Goal: Task Accomplishment & Management: Use online tool/utility

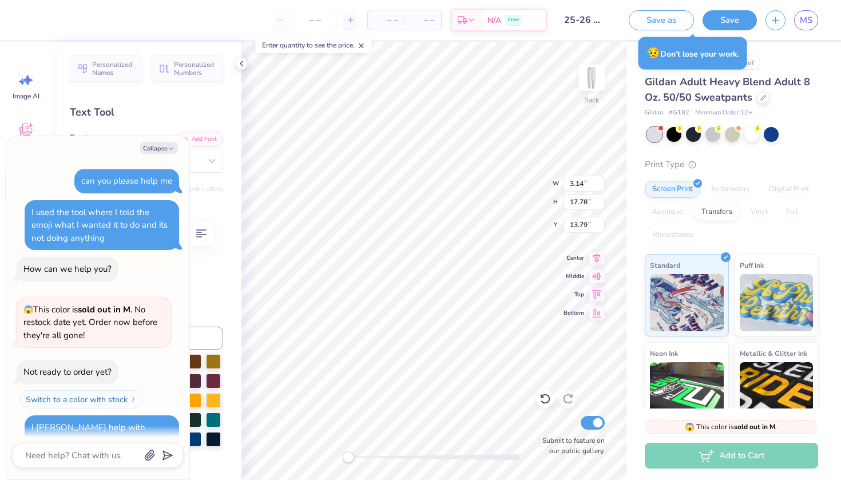
scroll to position [83, 0]
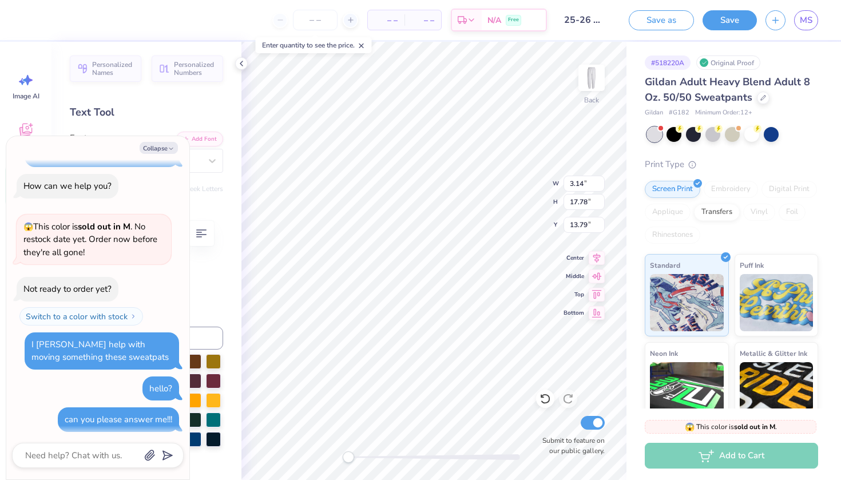
type textarea "x"
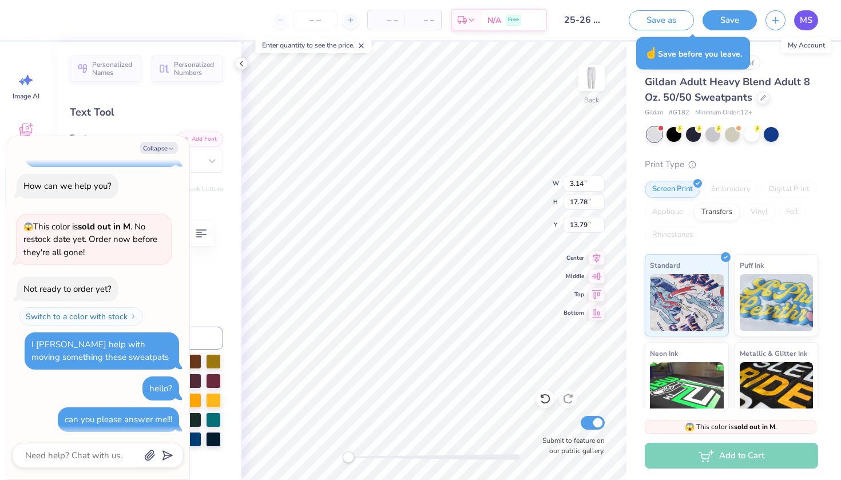
click at [797, 21] on link "MS" at bounding box center [806, 20] width 24 height 20
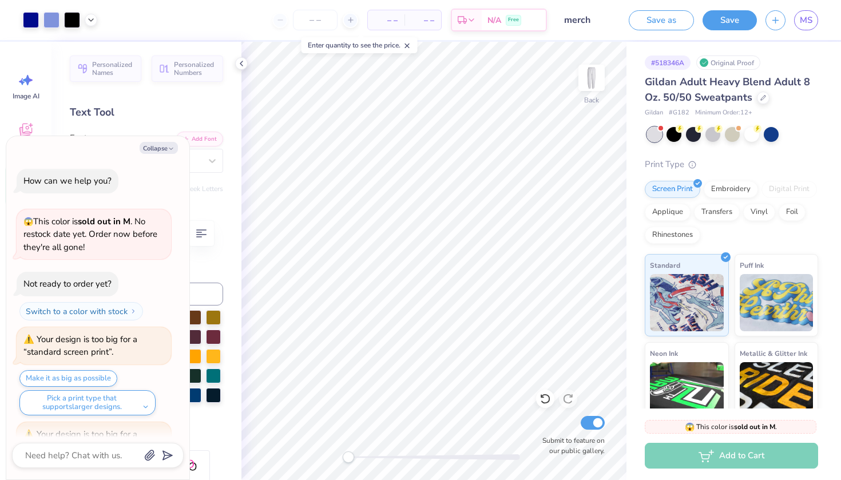
scroll to position [911, 0]
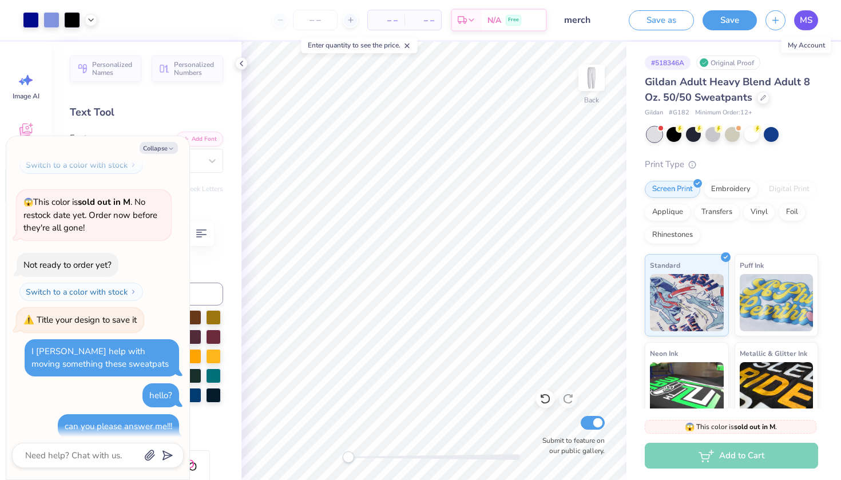
click at [800, 25] on span "MS" at bounding box center [806, 20] width 13 height 13
click at [768, 19] on button "button" at bounding box center [776, 19] width 20 height 20
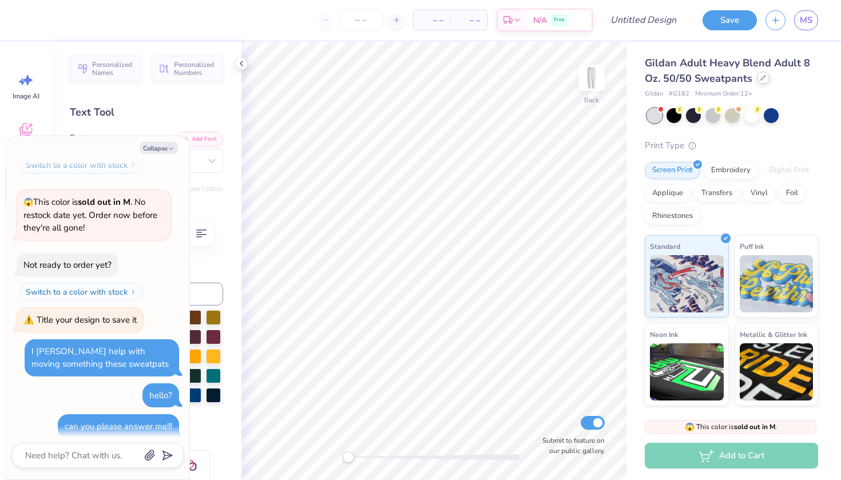
click at [762, 84] on div at bounding box center [763, 78] width 13 height 13
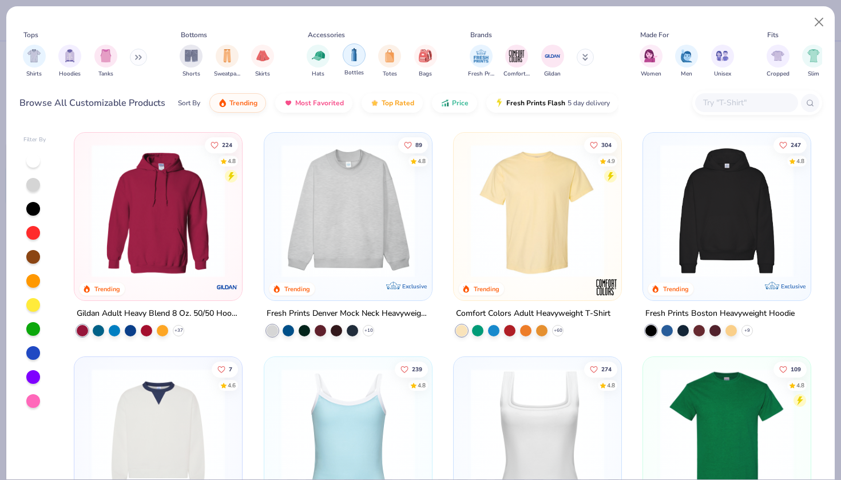
click at [358, 49] on img "filter for Bottles" at bounding box center [354, 54] width 13 height 13
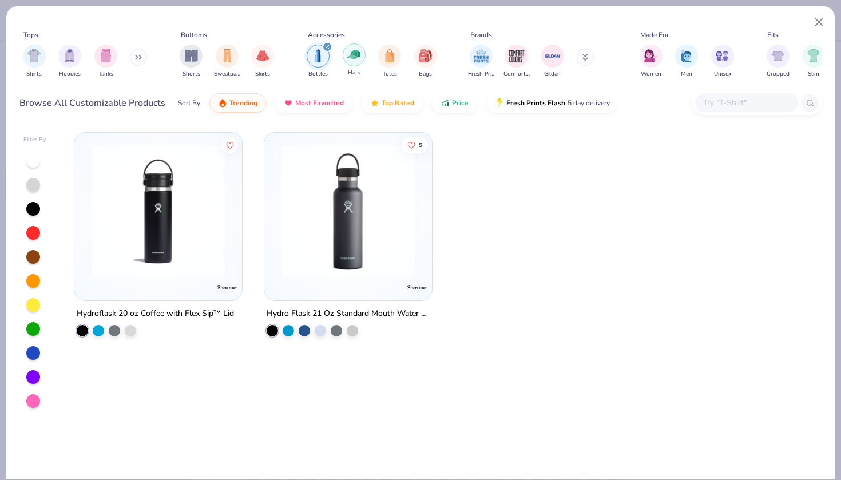
click at [349, 56] on img "filter for Hats" at bounding box center [353, 54] width 13 height 13
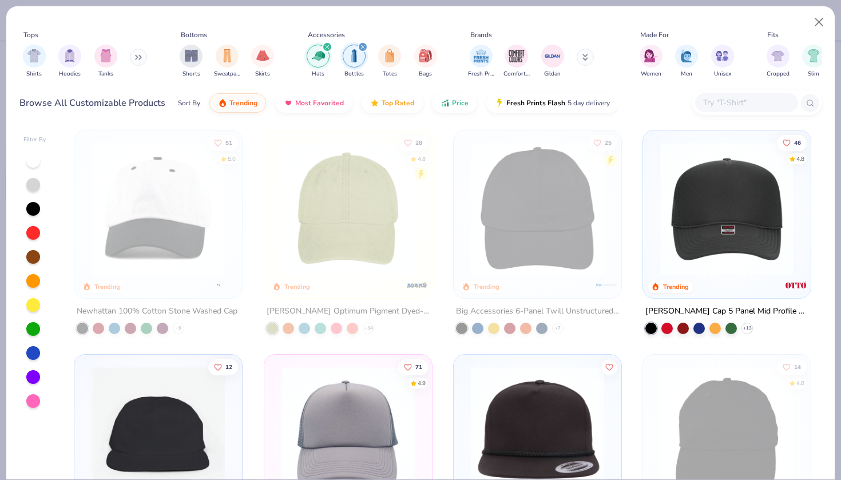
scroll to position [1, 0]
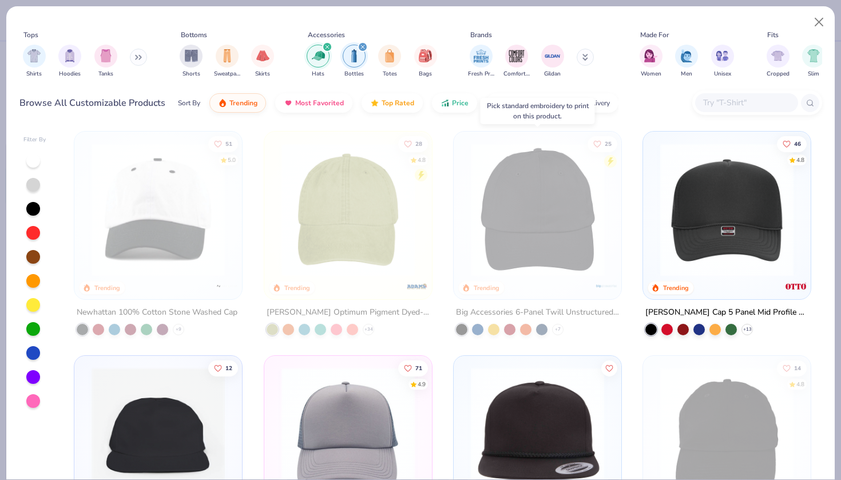
click at [465, 260] on img at bounding box center [392, 209] width 145 height 133
click at [545, 244] on img at bounding box center [537, 209] width 145 height 133
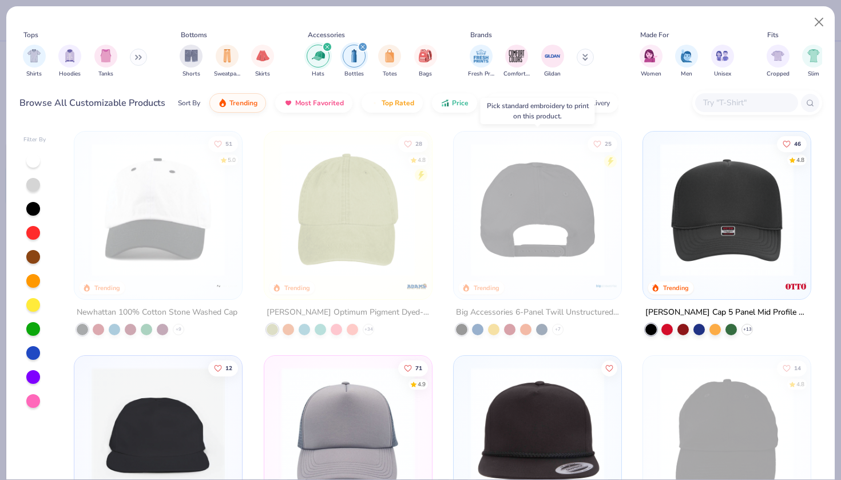
click at [532, 249] on div at bounding box center [537, 209] width 435 height 133
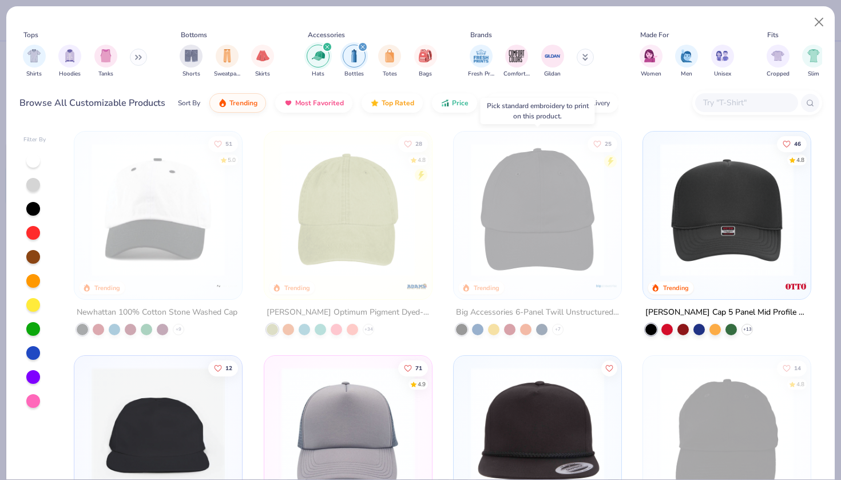
click at [532, 249] on img at bounding box center [537, 209] width 145 height 133
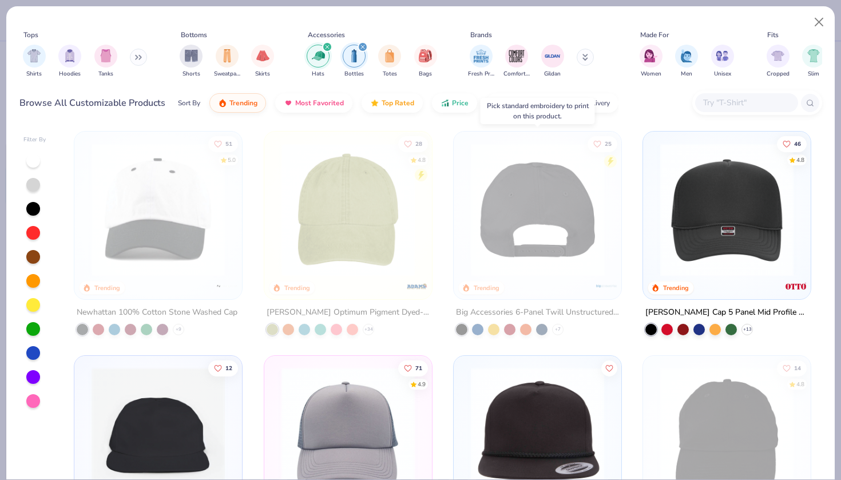
click at [532, 249] on div at bounding box center [537, 209] width 435 height 133
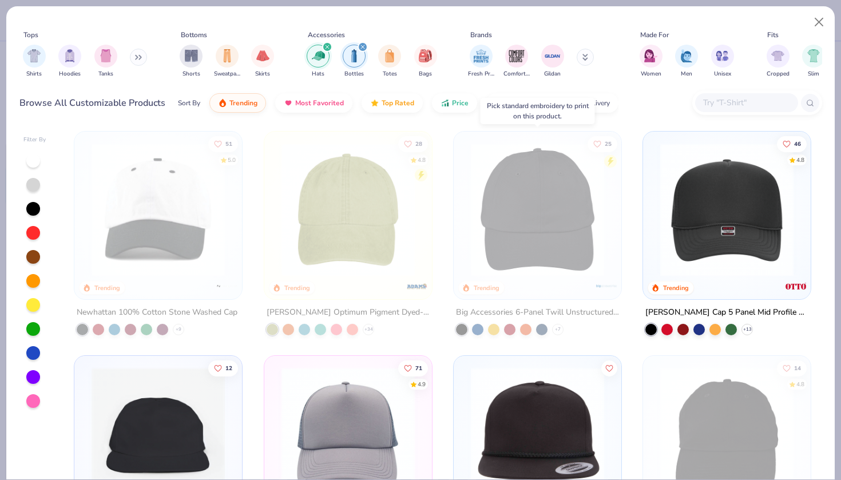
click at [529, 249] on img at bounding box center [537, 209] width 145 height 133
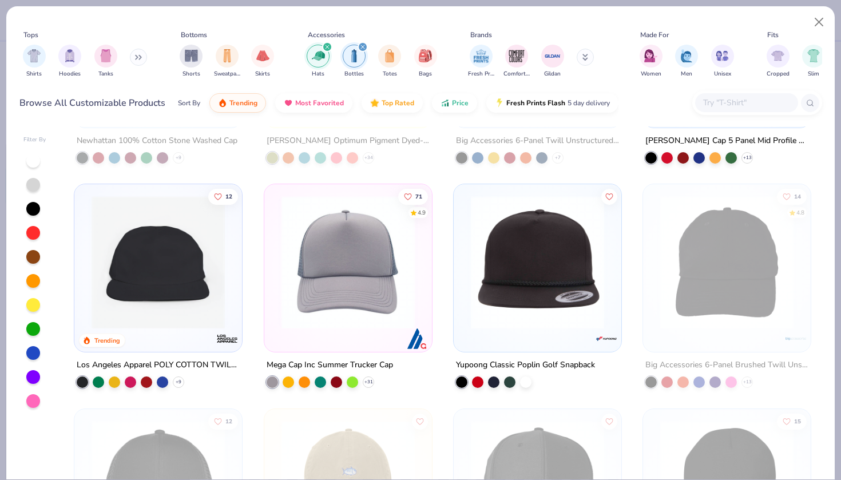
scroll to position [172, 0]
click at [379, 300] on img at bounding box center [348, 262] width 145 height 133
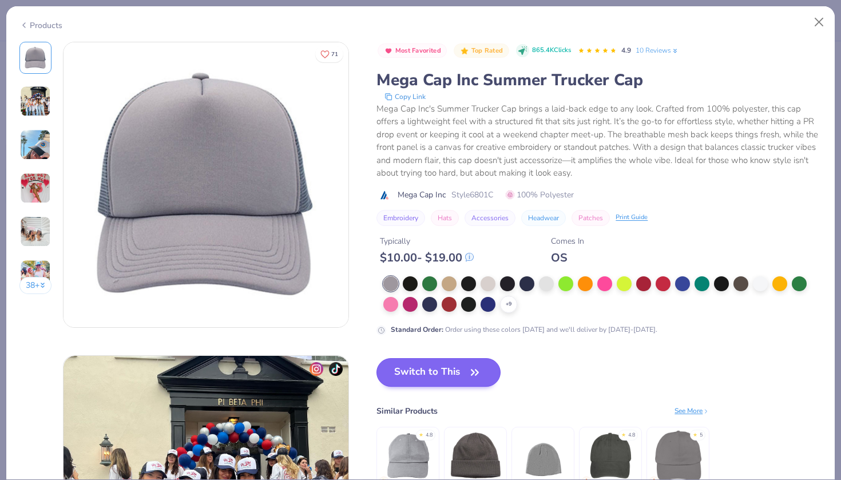
click at [482, 365] on icon "button" at bounding box center [475, 372] width 16 height 16
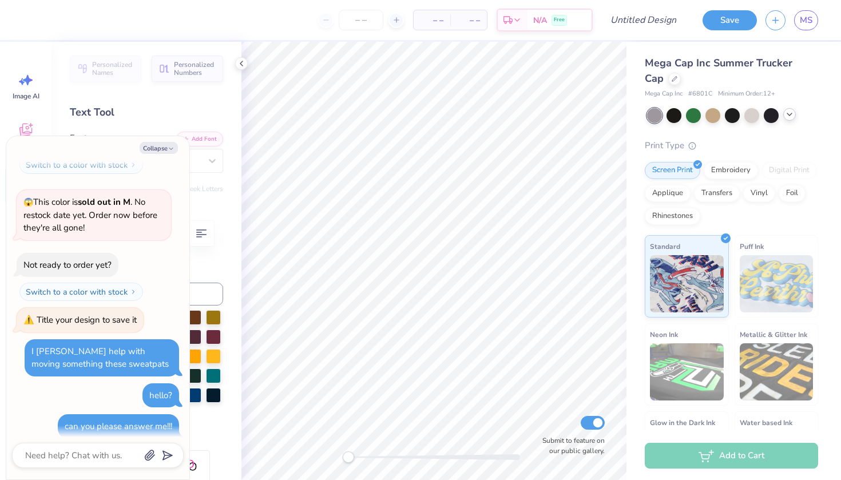
click at [790, 110] on icon at bounding box center [789, 114] width 9 height 9
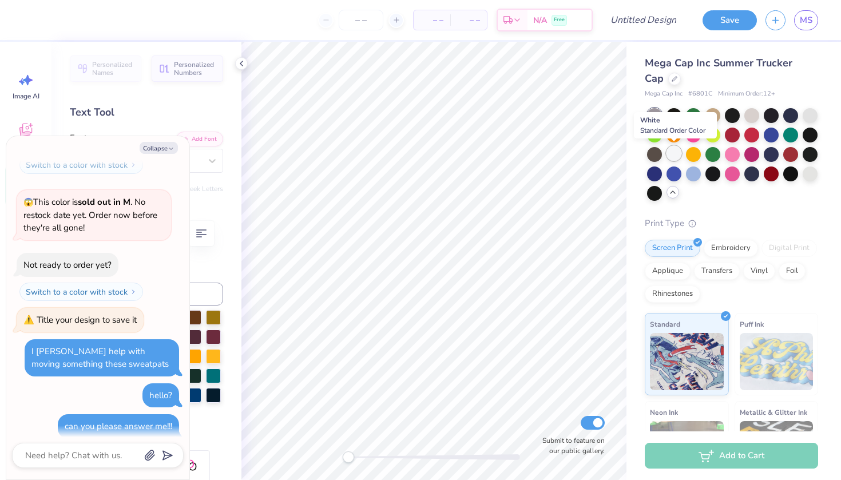
click at [679, 154] on div at bounding box center [674, 153] width 15 height 15
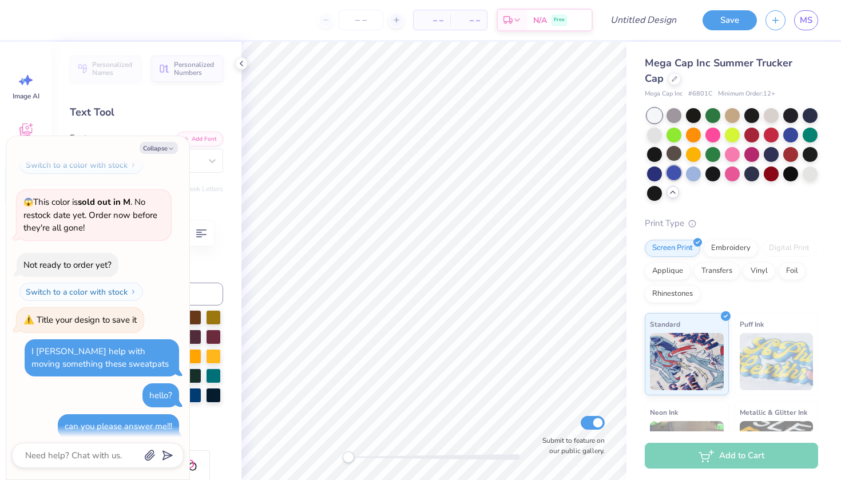
click at [670, 172] on div at bounding box center [674, 172] width 15 height 15
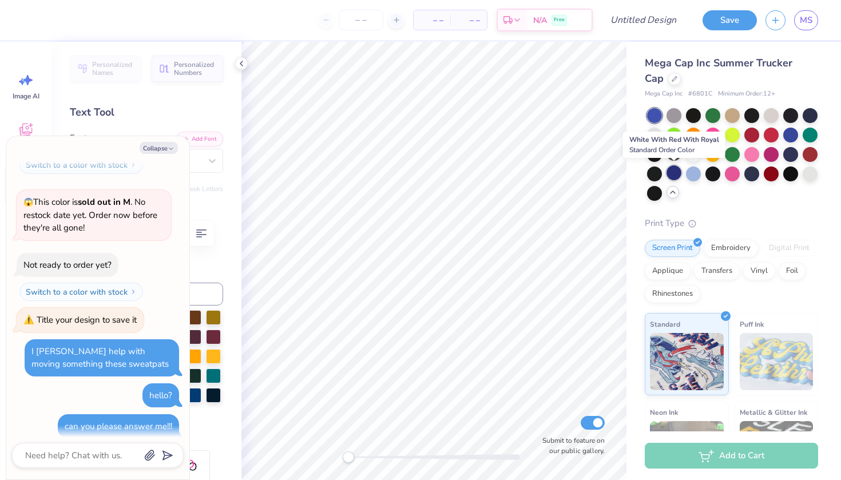
click at [670, 170] on div at bounding box center [674, 172] width 15 height 15
click at [651, 174] on div at bounding box center [654, 172] width 15 height 15
click at [676, 175] on div at bounding box center [674, 172] width 15 height 15
click at [695, 175] on div at bounding box center [693, 172] width 15 height 15
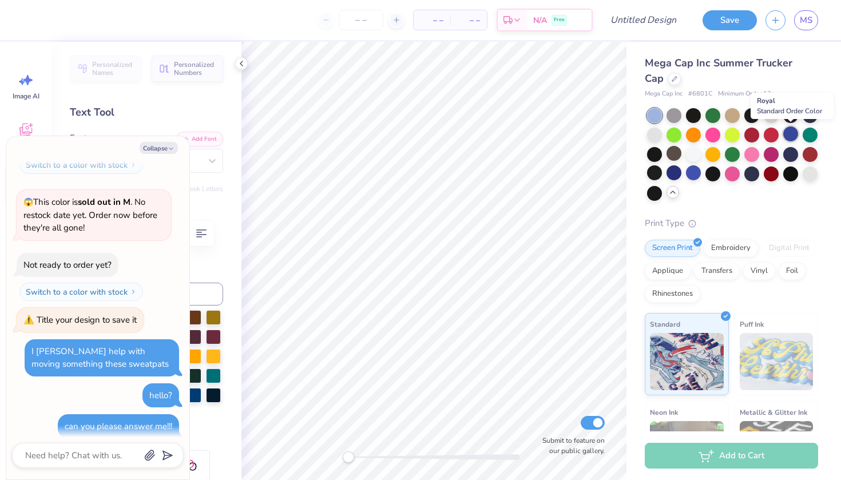
click at [784, 133] on div at bounding box center [790, 133] width 15 height 15
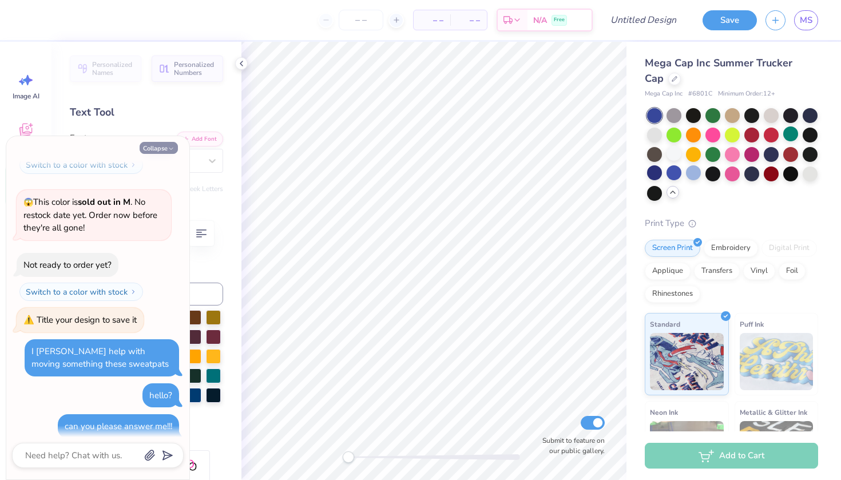
click at [158, 146] on button "Collapse" at bounding box center [159, 148] width 38 height 12
type textarea "x"
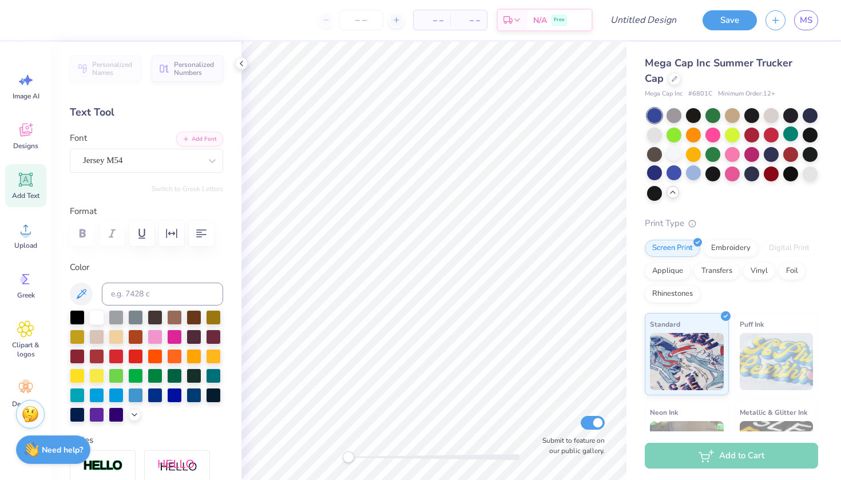
click at [25, 188] on div "Add Text" at bounding box center [25, 185] width 41 height 43
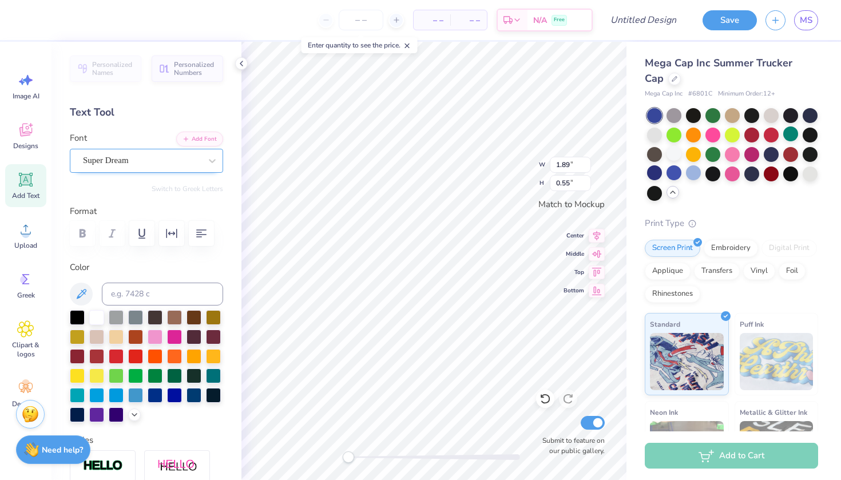
click at [166, 160] on div "Super Dream" at bounding box center [142, 161] width 120 height 18
click at [116, 256] on span "Freshman" at bounding box center [100, 255] width 31 height 12
type input "fres"
type textarea "X"
type textarea "BLIND BROOK"
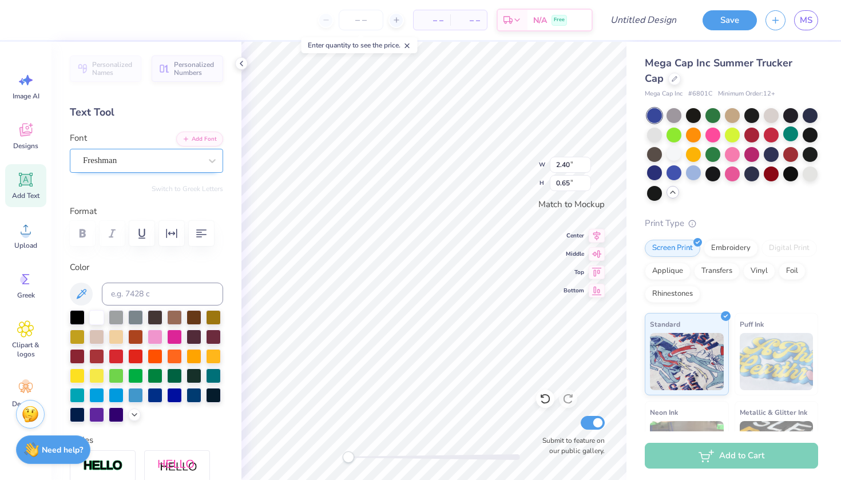
scroll to position [0, 3]
click at [556, 180] on div "W 4.04 4.04 " H 0.47 0.47 " Match to Mockup Center Middle Top Bottom Submit to …" at bounding box center [433, 261] width 385 height 438
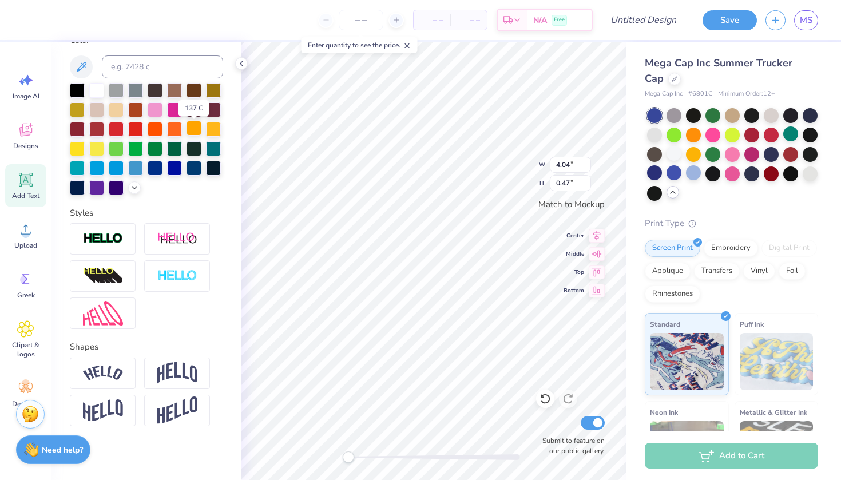
scroll to position [231, 0]
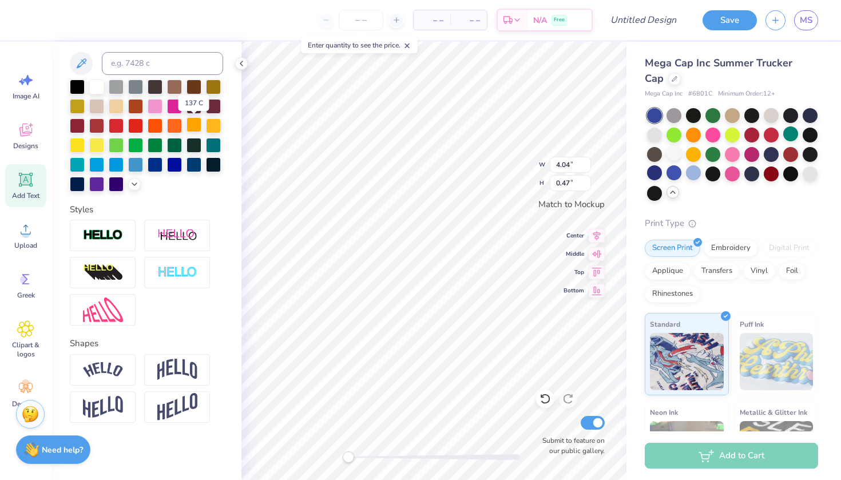
click at [188, 360] on img at bounding box center [177, 370] width 40 height 22
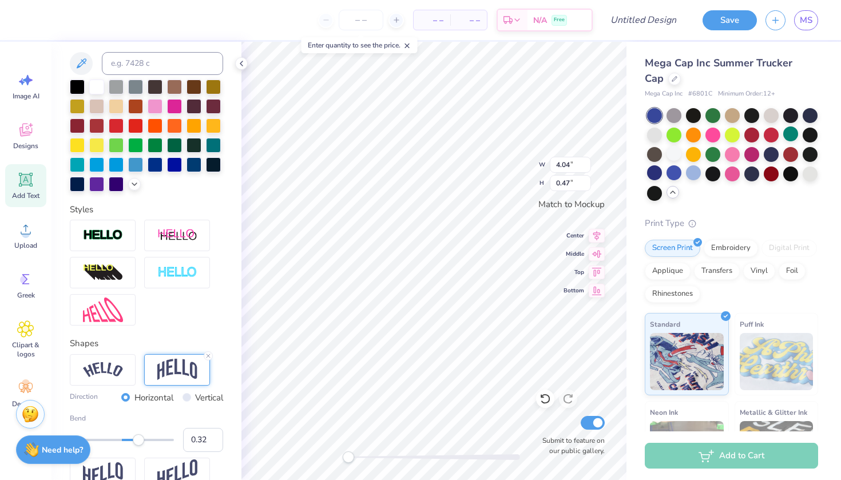
type input "0.33"
drag, startPoint x: 149, startPoint y: 441, endPoint x: 139, endPoint y: 438, distance: 10.5
click at [139, 438] on div "Accessibility label" at bounding box center [138, 439] width 11 height 11
type input "0.36"
click at [145, 442] on div "Accessibility label" at bounding box center [140, 439] width 11 height 11
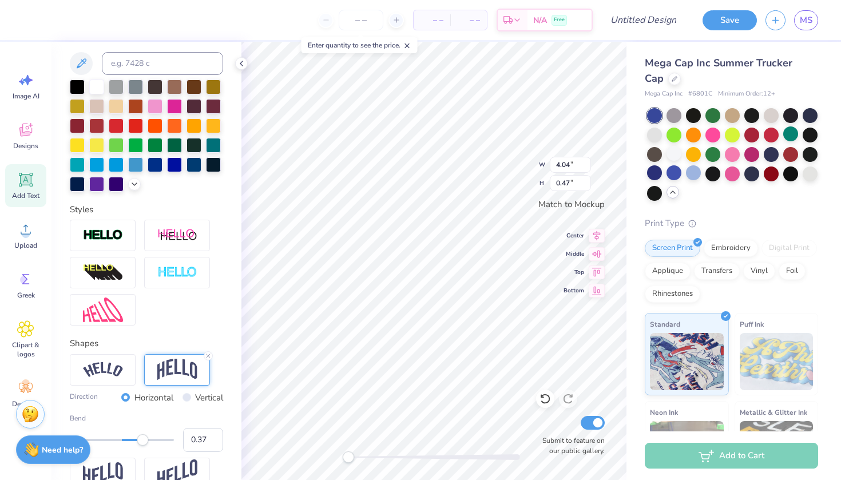
type input "0.36"
click at [141, 442] on div "Accessibility label" at bounding box center [142, 439] width 11 height 11
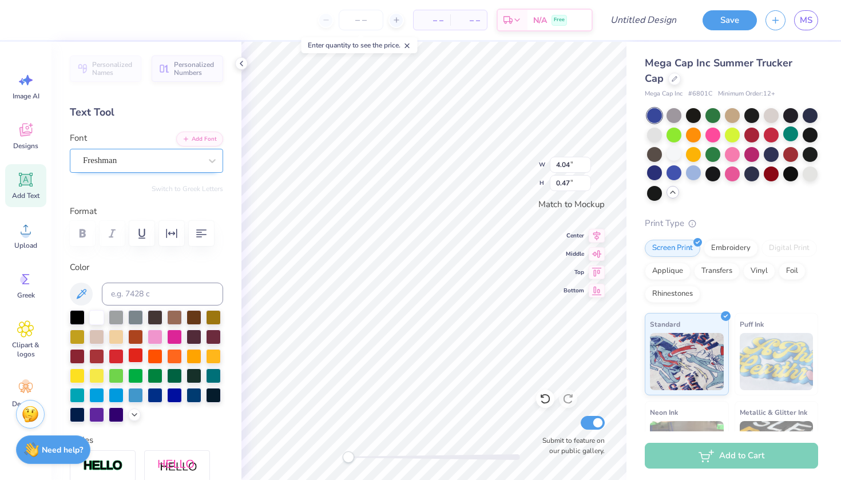
scroll to position [0, 0]
click at [136, 356] on div at bounding box center [135, 355] width 15 height 15
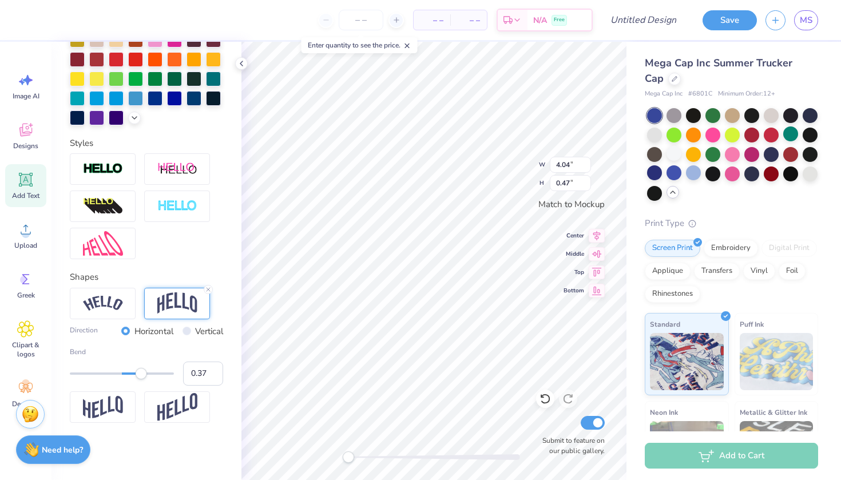
scroll to position [298, 0]
click at [117, 170] on img at bounding box center [103, 168] width 40 height 13
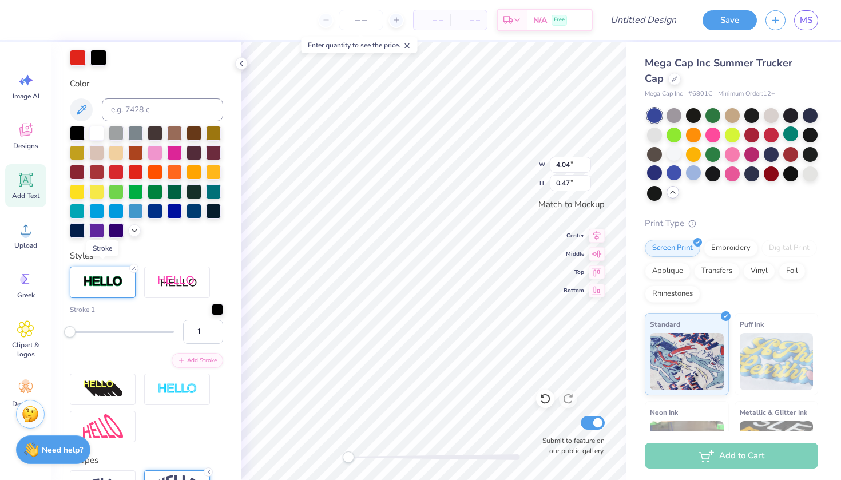
scroll to position [224, 0]
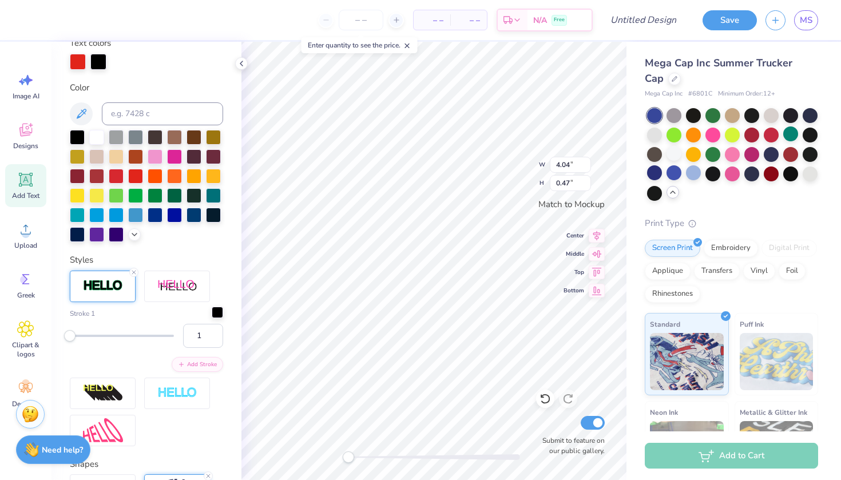
click at [213, 315] on div at bounding box center [217, 312] width 11 height 11
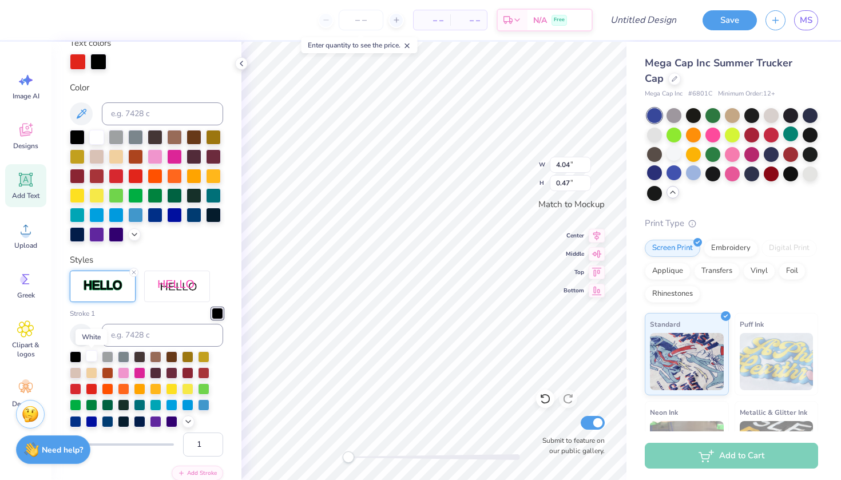
click at [89, 359] on div at bounding box center [91, 355] width 11 height 11
click at [212, 444] on input "2" at bounding box center [203, 445] width 40 height 24
click at [212, 444] on input "3" at bounding box center [203, 445] width 40 height 24
click at [212, 444] on input "4" at bounding box center [203, 445] width 40 height 24
type input "5"
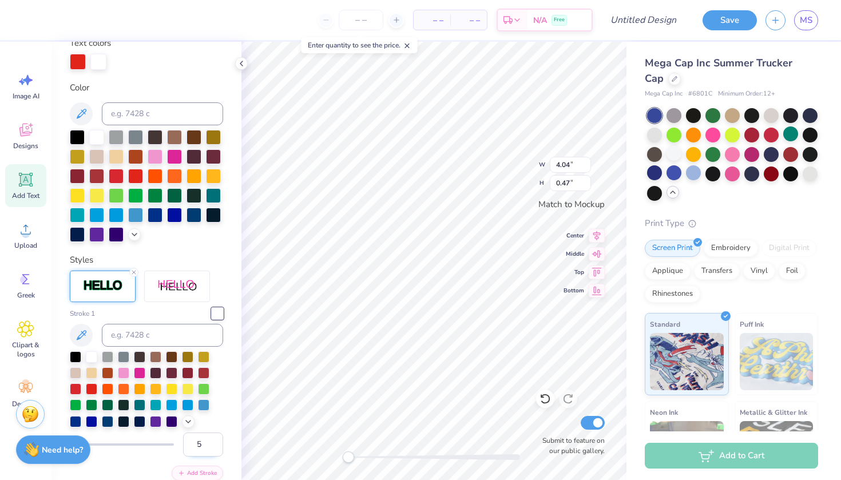
click at [212, 444] on input "5" at bounding box center [203, 445] width 40 height 24
click at [30, 241] on span "Upload" at bounding box center [25, 245] width 23 height 9
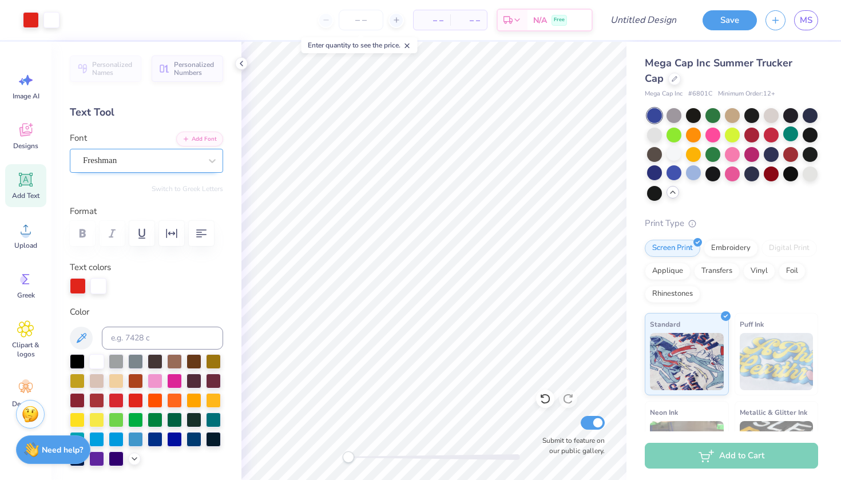
scroll to position [0, 0]
click at [219, 158] on div at bounding box center [212, 160] width 21 height 21
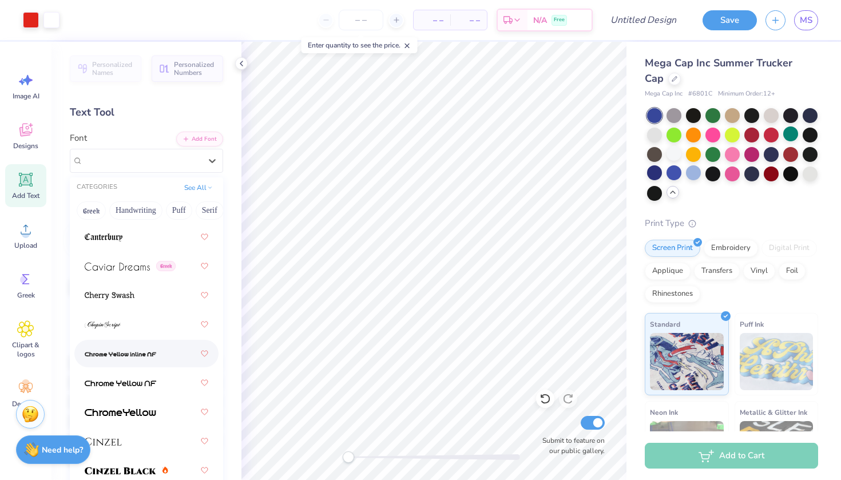
scroll to position [1742, 0]
click at [133, 350] on img at bounding box center [121, 352] width 72 height 8
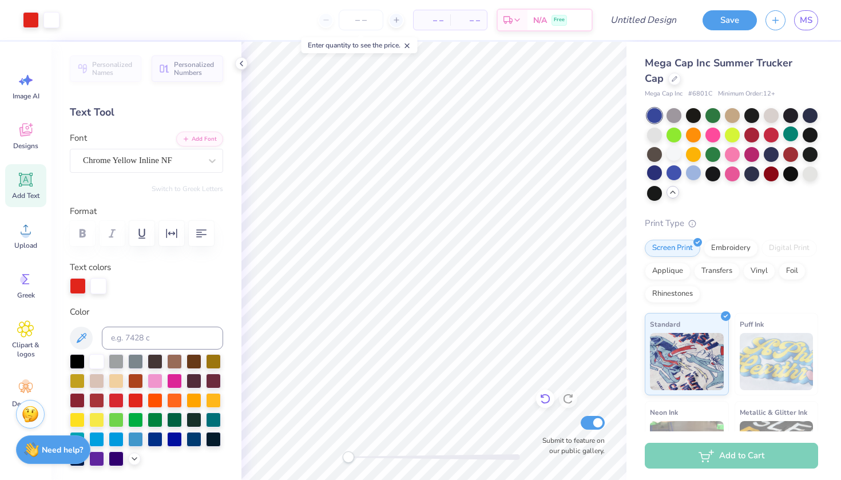
click at [548, 406] on div at bounding box center [545, 399] width 18 height 18
click at [31, 191] on span "Add Text" at bounding box center [25, 195] width 27 height 9
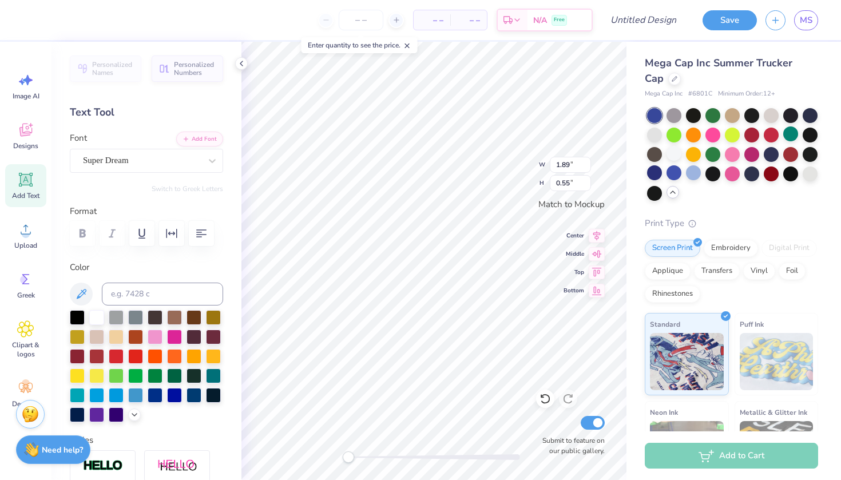
click at [172, 173] on div "Personalized Names Personalized Numbers Text Tool Add Font Font Super Dream Swi…" at bounding box center [146, 261] width 190 height 438
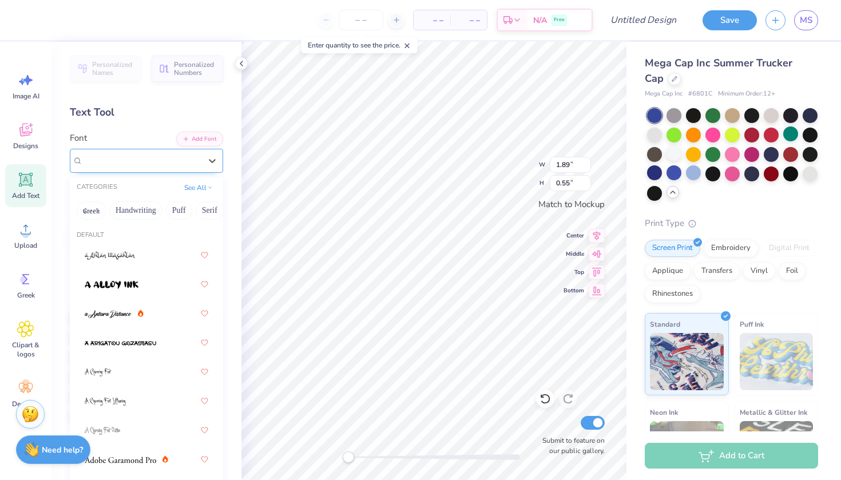
click at [168, 156] on div "Super Dream" at bounding box center [142, 161] width 120 height 18
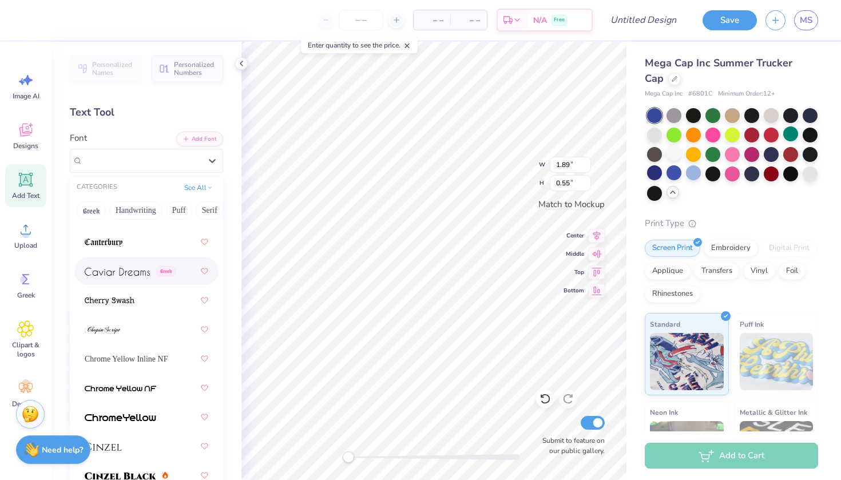
scroll to position [1741, 0]
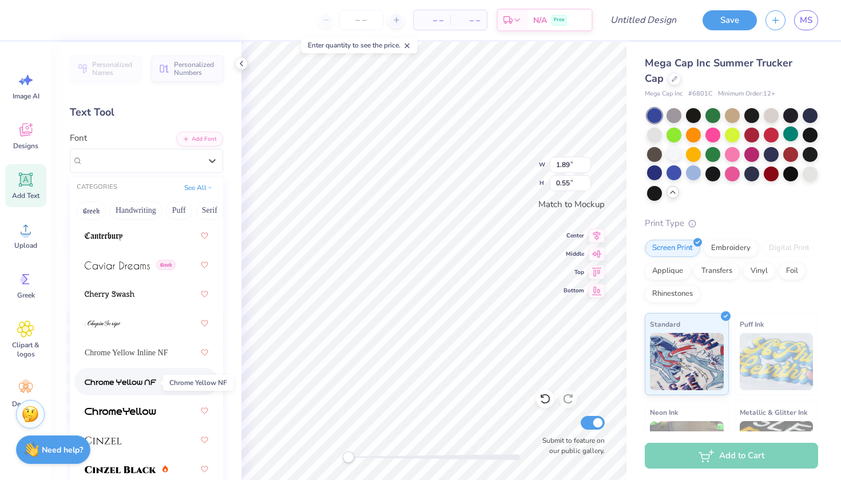
click at [136, 386] on img at bounding box center [121, 382] width 72 height 8
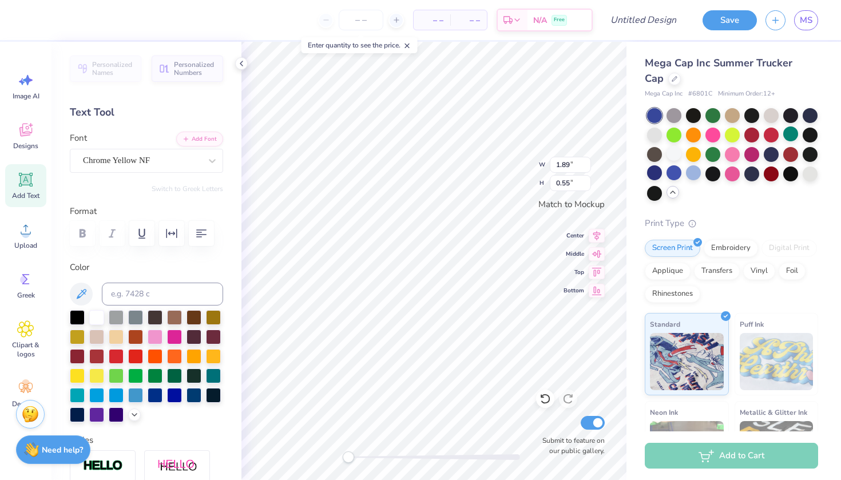
scroll to position [0, 1]
type textarea "TROJANS"
type input "3.01"
type input "0.38"
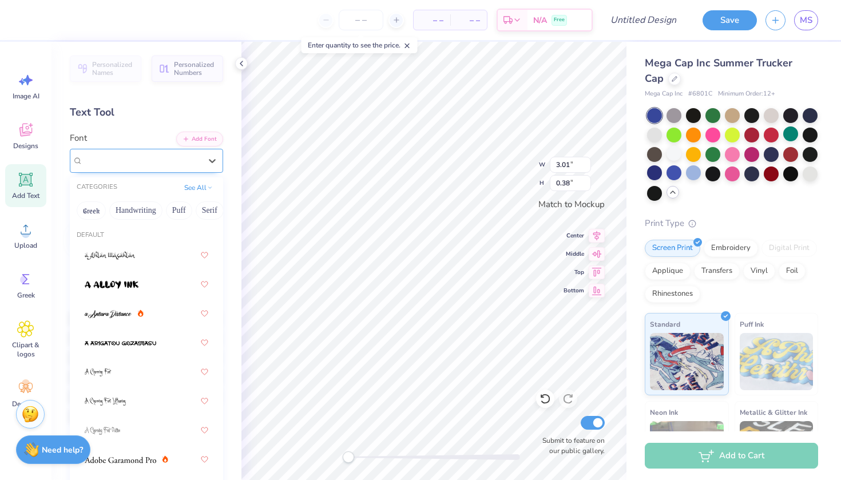
click at [172, 158] on div "Chrome Yellow NF" at bounding box center [142, 161] width 120 height 18
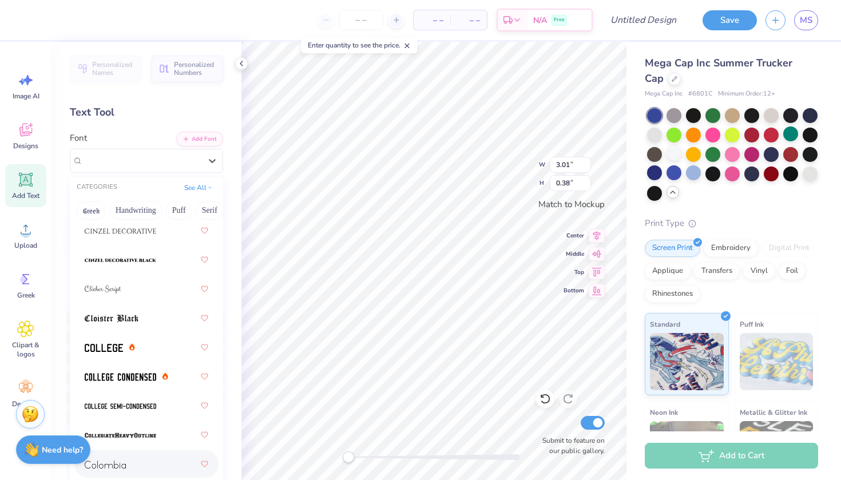
scroll to position [2009, 0]
click at [134, 346] on icon at bounding box center [132, 346] width 6 height 7
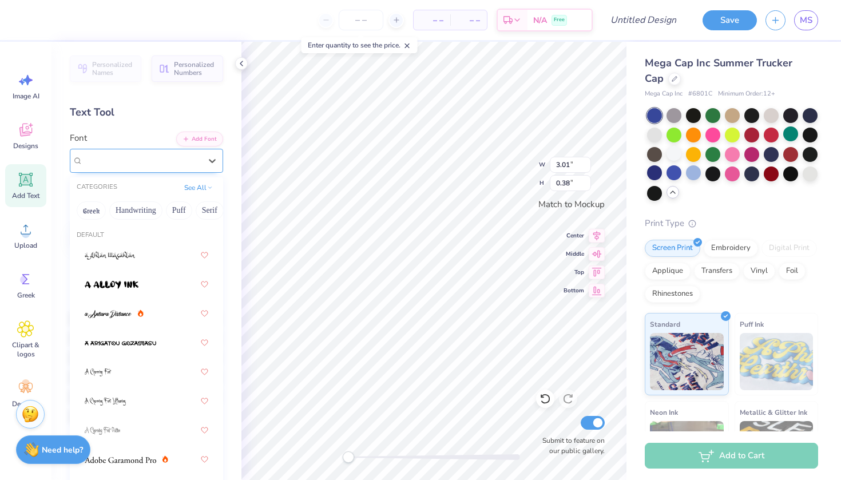
click at [175, 153] on div at bounding box center [142, 160] width 118 height 15
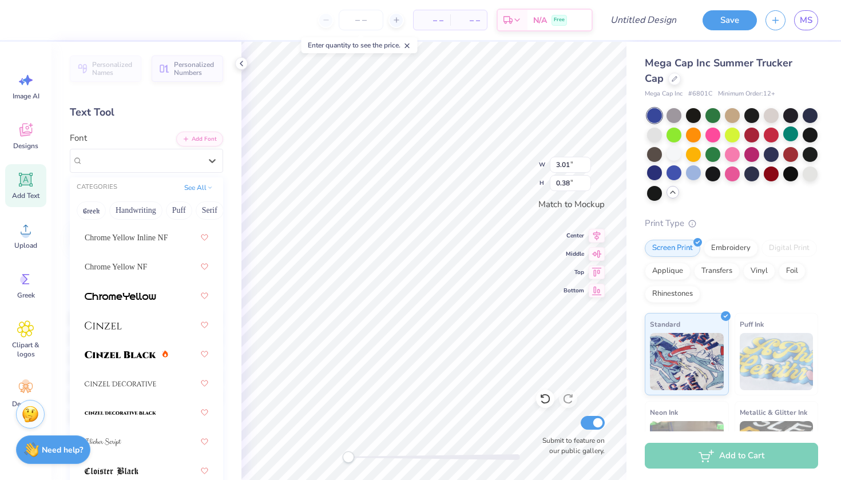
scroll to position [1909, 0]
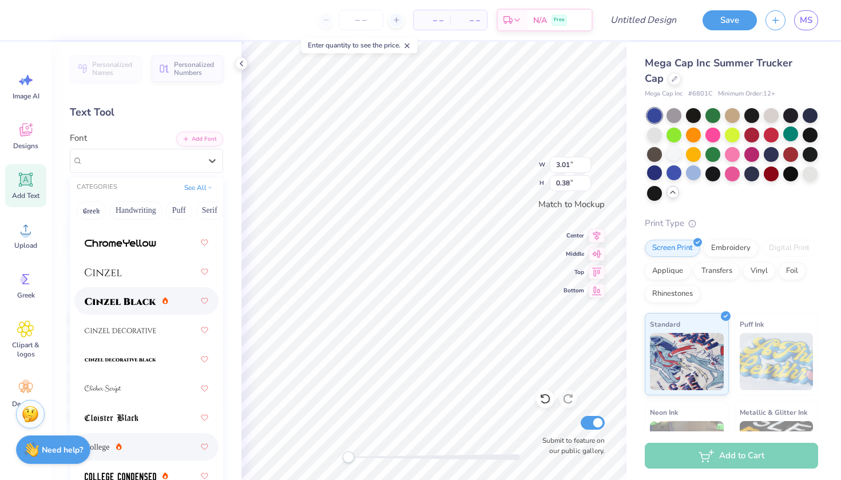
click at [150, 305] on img at bounding box center [121, 302] width 72 height 8
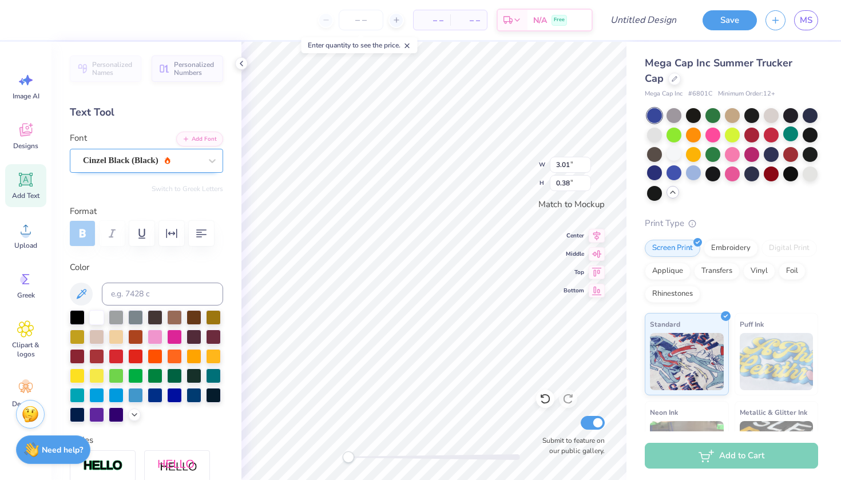
click at [162, 170] on div "Cinzel Black (Black)" at bounding box center [146, 161] width 153 height 24
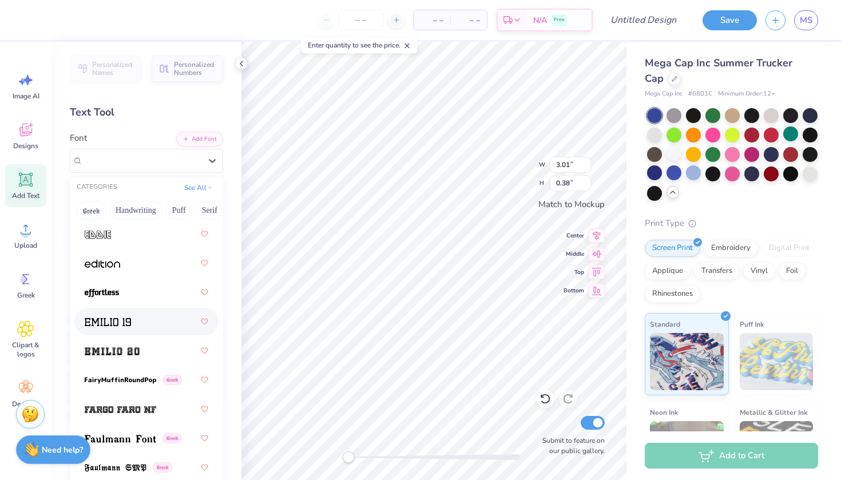
scroll to position [3242, 0]
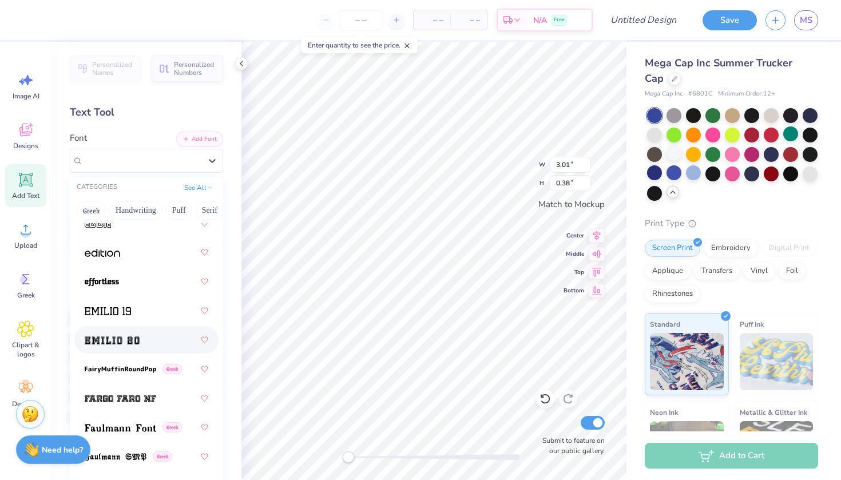
click at [165, 334] on div at bounding box center [147, 340] width 124 height 21
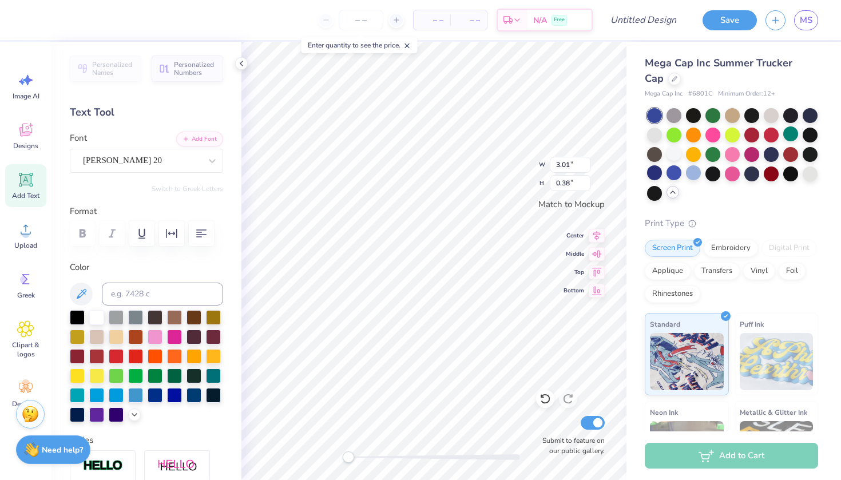
type input "2.57"
type input "0.42"
click at [137, 359] on div at bounding box center [135, 355] width 15 height 15
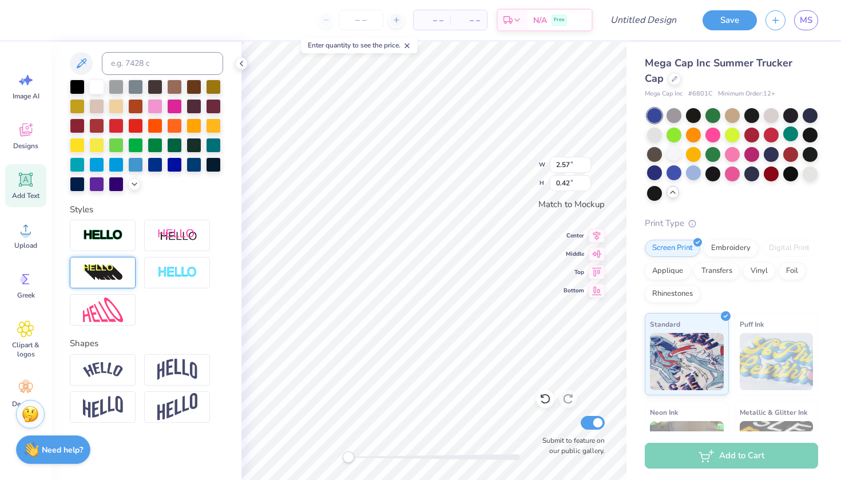
scroll to position [231, 0]
click at [117, 241] on img at bounding box center [103, 235] width 40 height 13
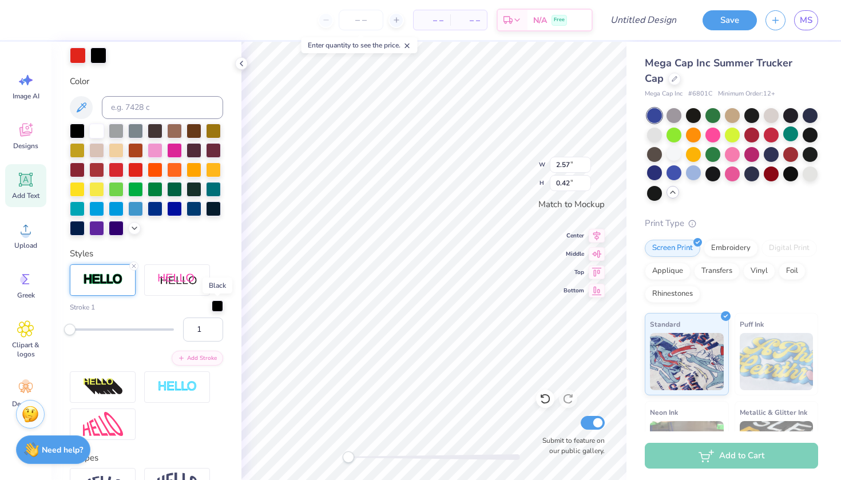
click at [217, 308] on div at bounding box center [217, 305] width 11 height 11
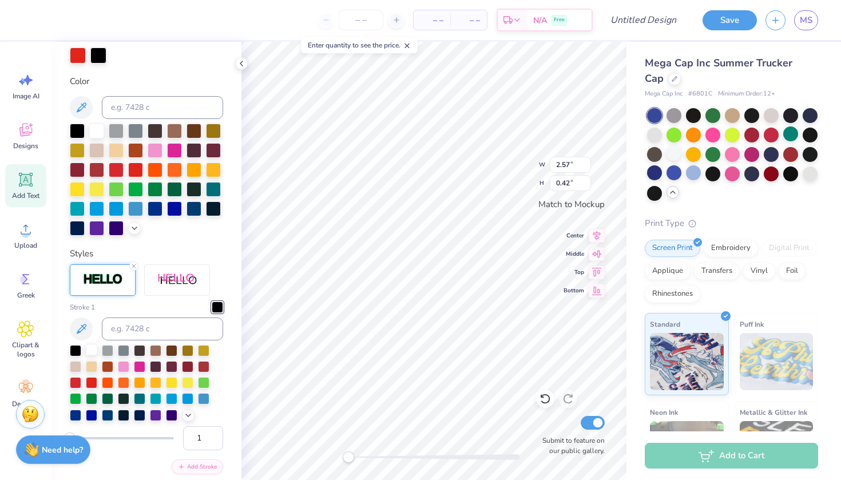
click at [93, 353] on div at bounding box center [91, 349] width 11 height 11
click at [214, 438] on input "2" at bounding box center [203, 438] width 40 height 24
click at [214, 438] on input "3" at bounding box center [203, 438] width 40 height 24
click at [214, 438] on input "4" at bounding box center [203, 438] width 40 height 24
type input "5"
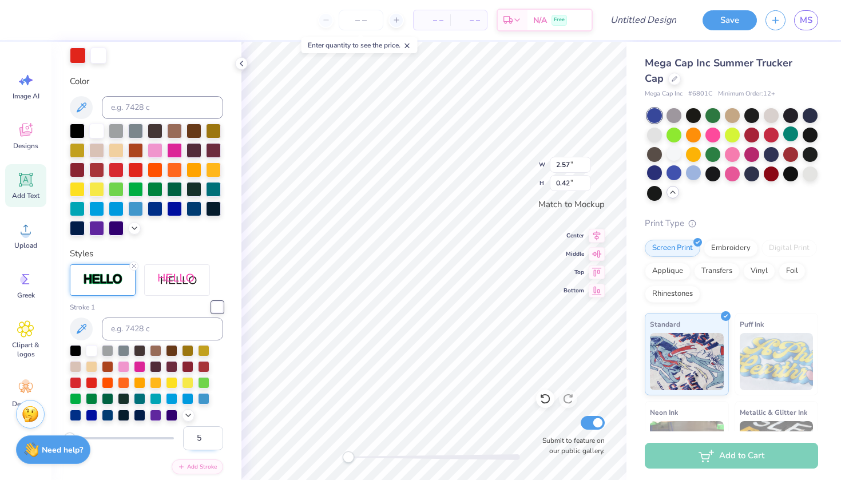
click at [214, 438] on input "5" at bounding box center [203, 438] width 40 height 24
click at [212, 443] on input "4" at bounding box center [203, 438] width 40 height 24
click at [212, 443] on input "3" at bounding box center [203, 438] width 40 height 24
type input "2"
click at [212, 443] on input "2" at bounding box center [203, 438] width 40 height 24
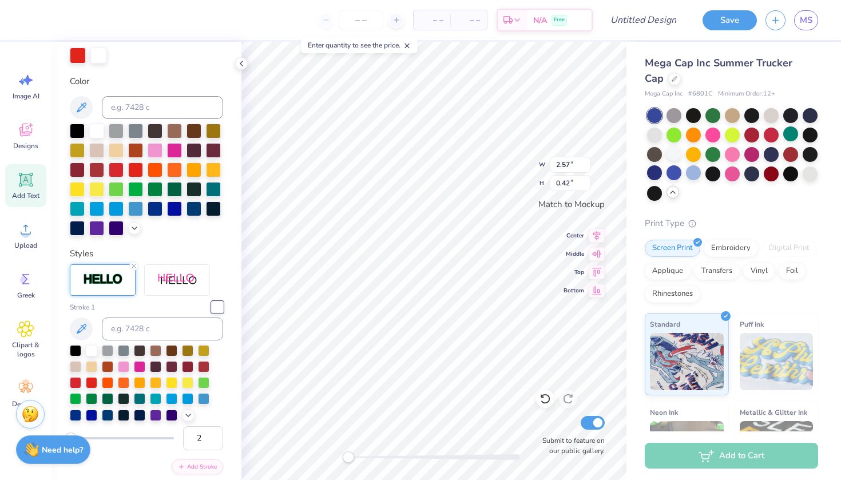
click at [212, 443] on input "2" at bounding box center [203, 438] width 40 height 24
type input "1"
click at [212, 443] on input "1" at bounding box center [203, 438] width 40 height 24
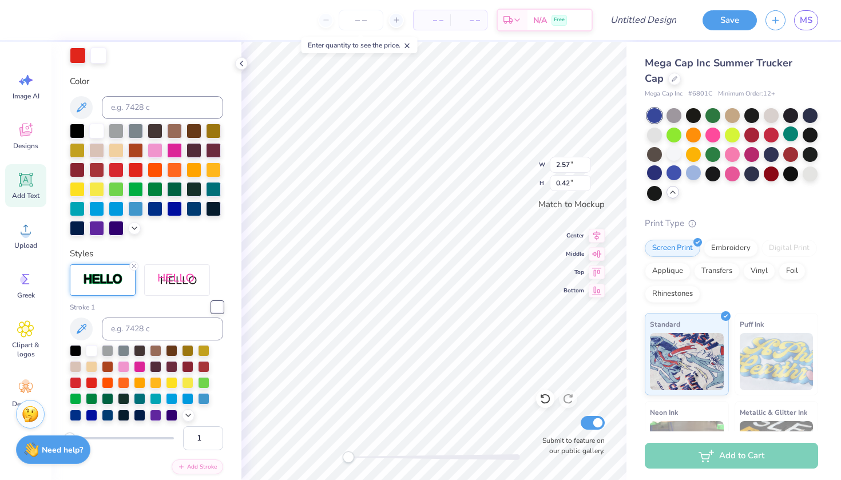
click at [212, 443] on input "1" at bounding box center [203, 438] width 40 height 24
click at [132, 263] on icon at bounding box center [133, 266] width 7 height 7
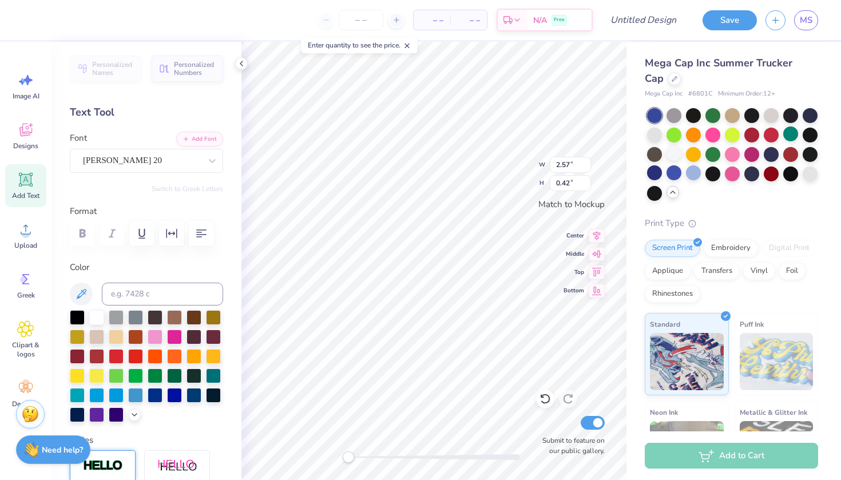
scroll to position [0, 0]
click at [94, 317] on div at bounding box center [96, 316] width 15 height 15
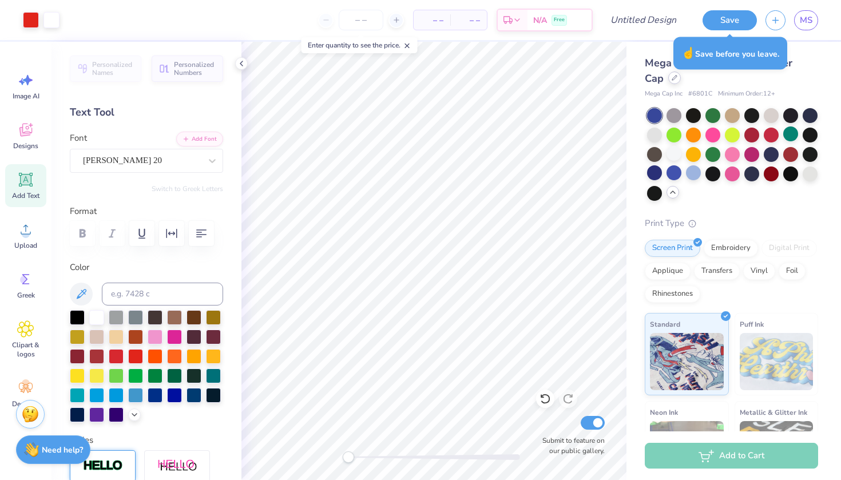
click at [672, 77] on icon at bounding box center [674, 78] width 5 height 5
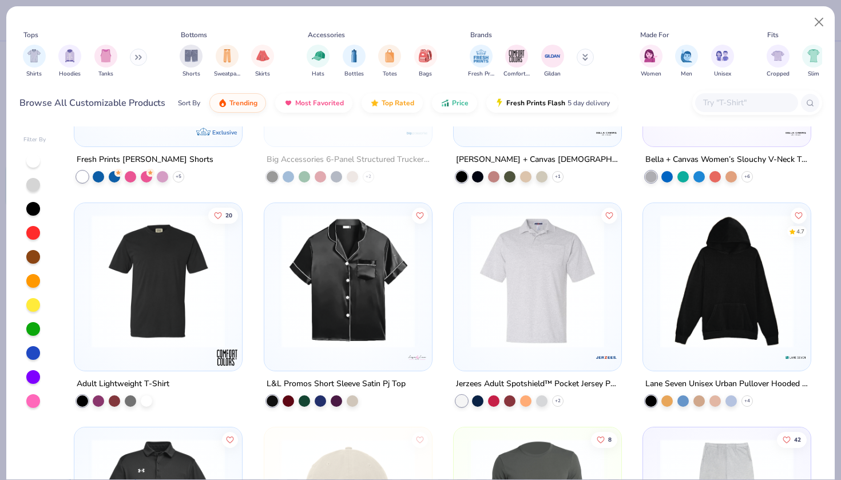
scroll to position [7784, 0]
click at [139, 54] on icon at bounding box center [138, 57] width 7 height 6
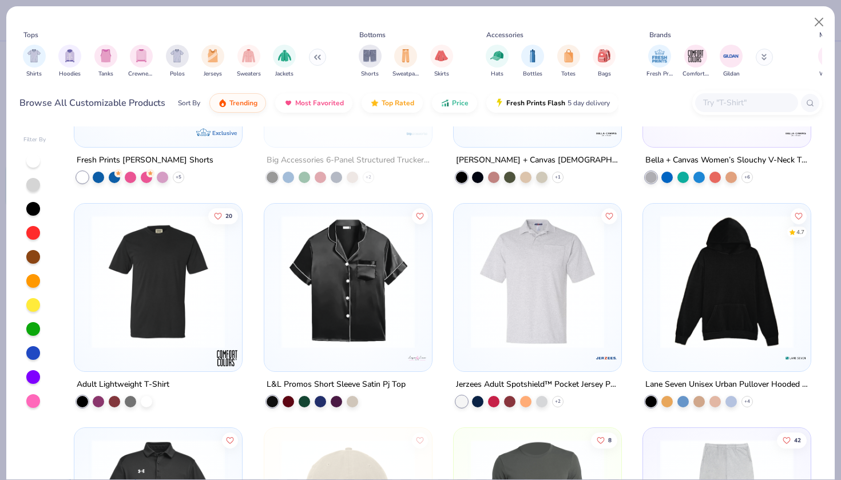
click at [314, 53] on button at bounding box center [317, 57] width 17 height 17
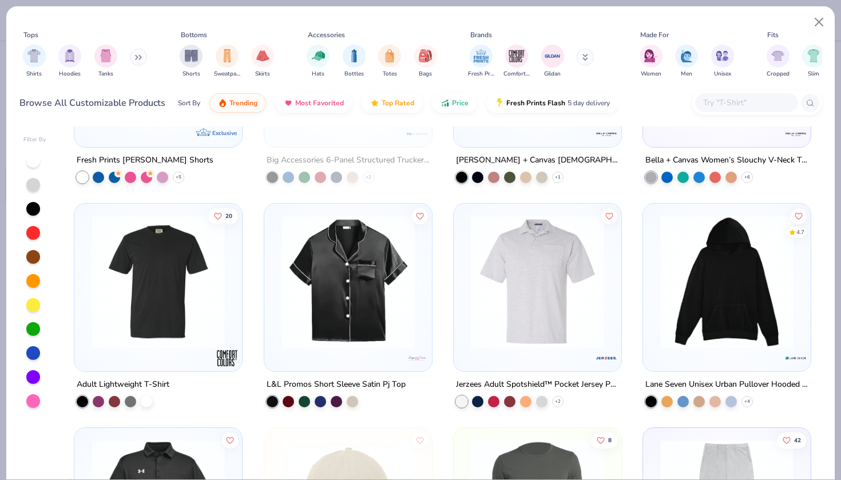
scroll to position [0, 0]
click at [358, 57] on img "filter for Bottles" at bounding box center [354, 54] width 13 height 13
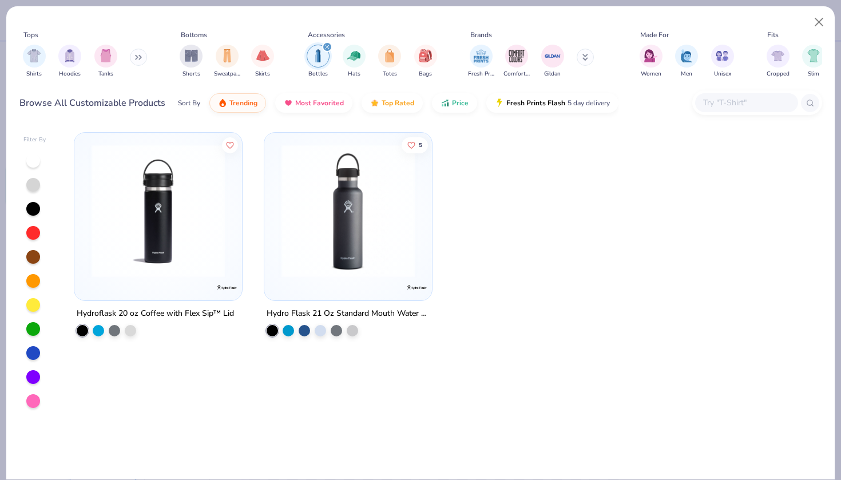
click at [322, 221] on img at bounding box center [348, 210] width 145 height 133
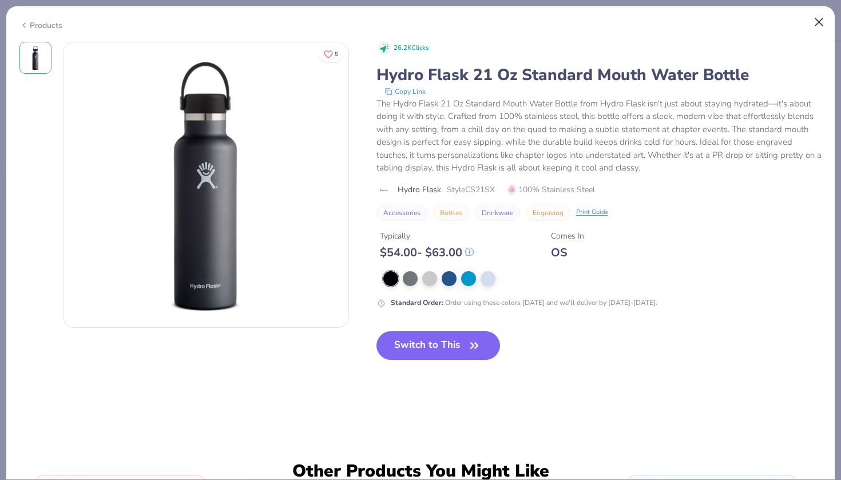
click at [821, 19] on button "Close" at bounding box center [819, 22] width 22 height 22
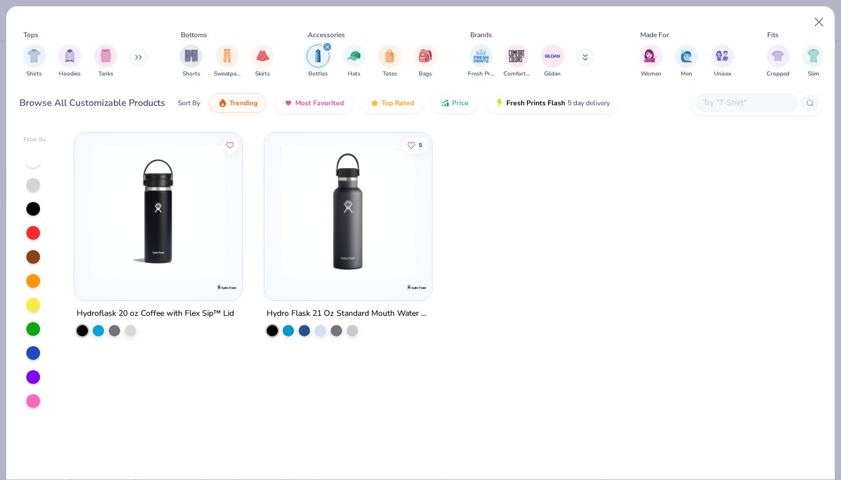
click at [328, 48] on icon "filter for Bottles" at bounding box center [327, 46] width 3 height 3
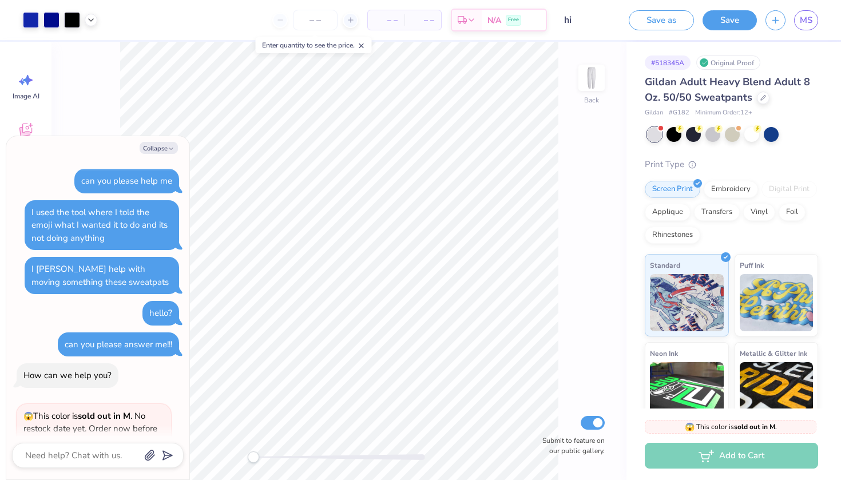
scroll to position [83, 0]
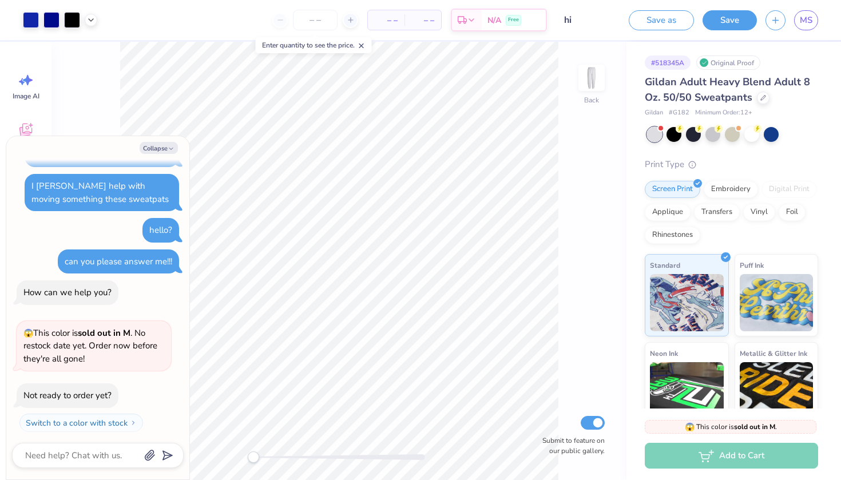
type textarea "x"
